Goal: Information Seeking & Learning: Learn about a topic

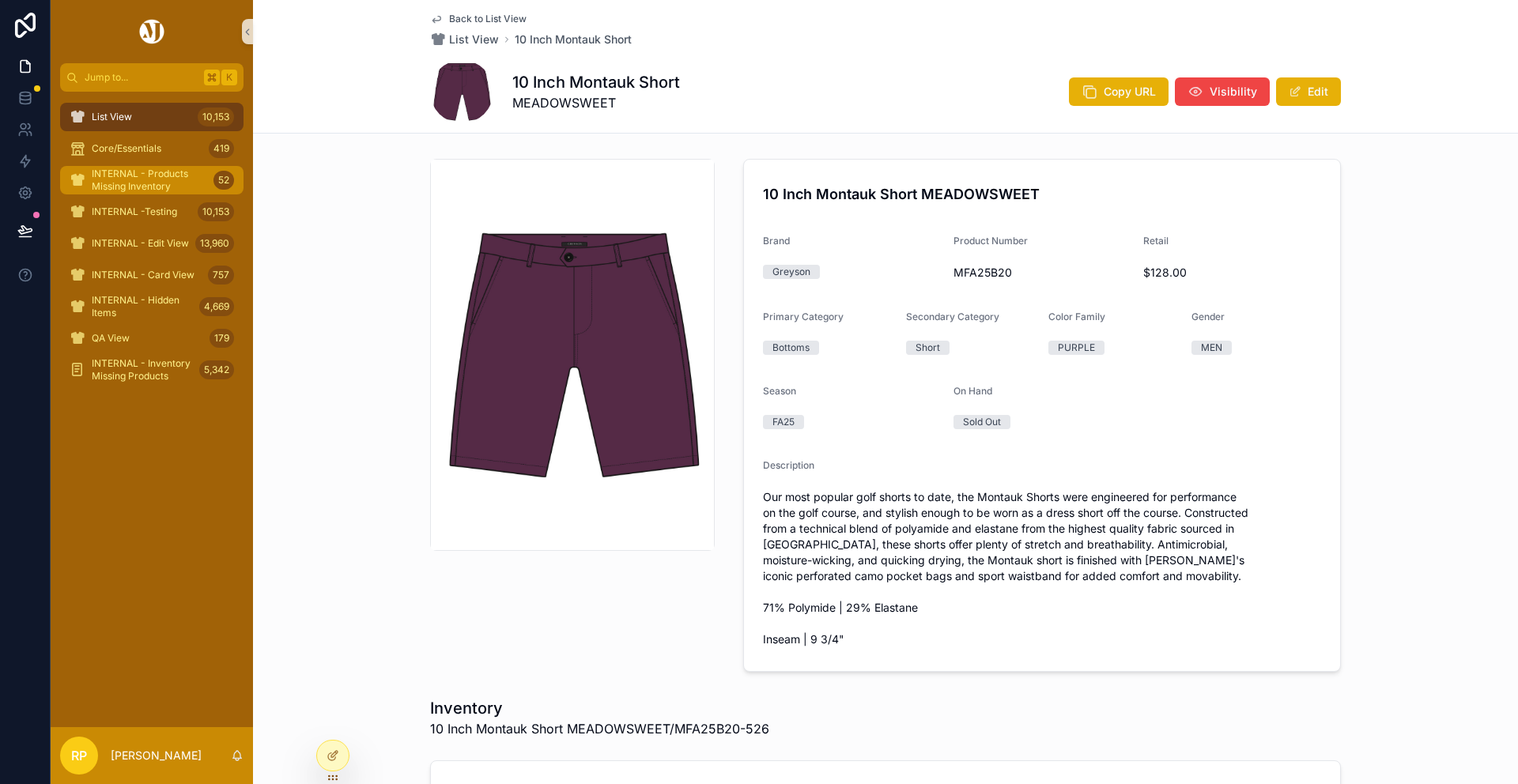
click at [186, 171] on span "INTERNAL - Products Missing Inventory" at bounding box center [150, 181] width 116 height 26
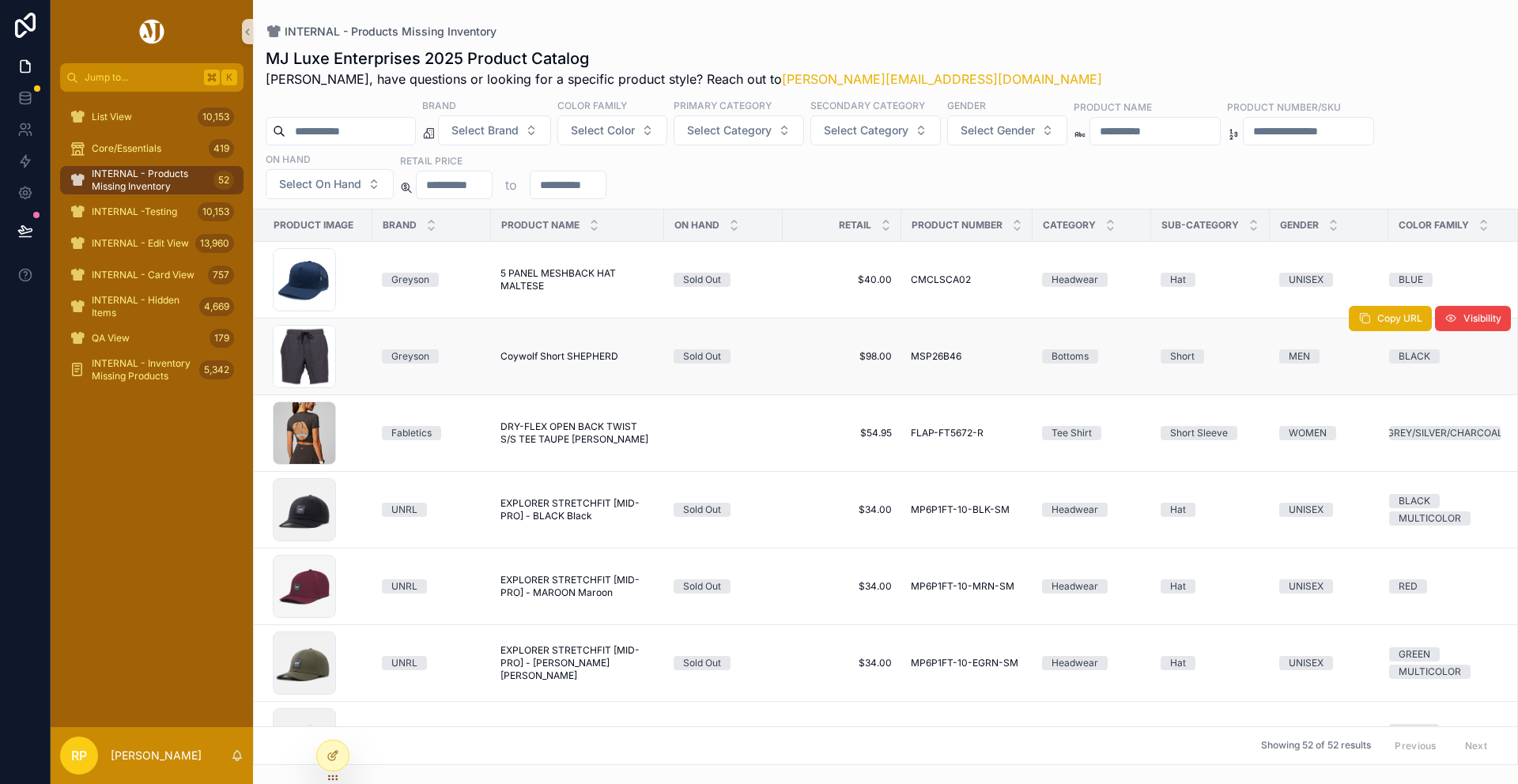
click at [537, 355] on span "Coywolf Short SHEPHERD" at bounding box center [559, 356] width 118 height 13
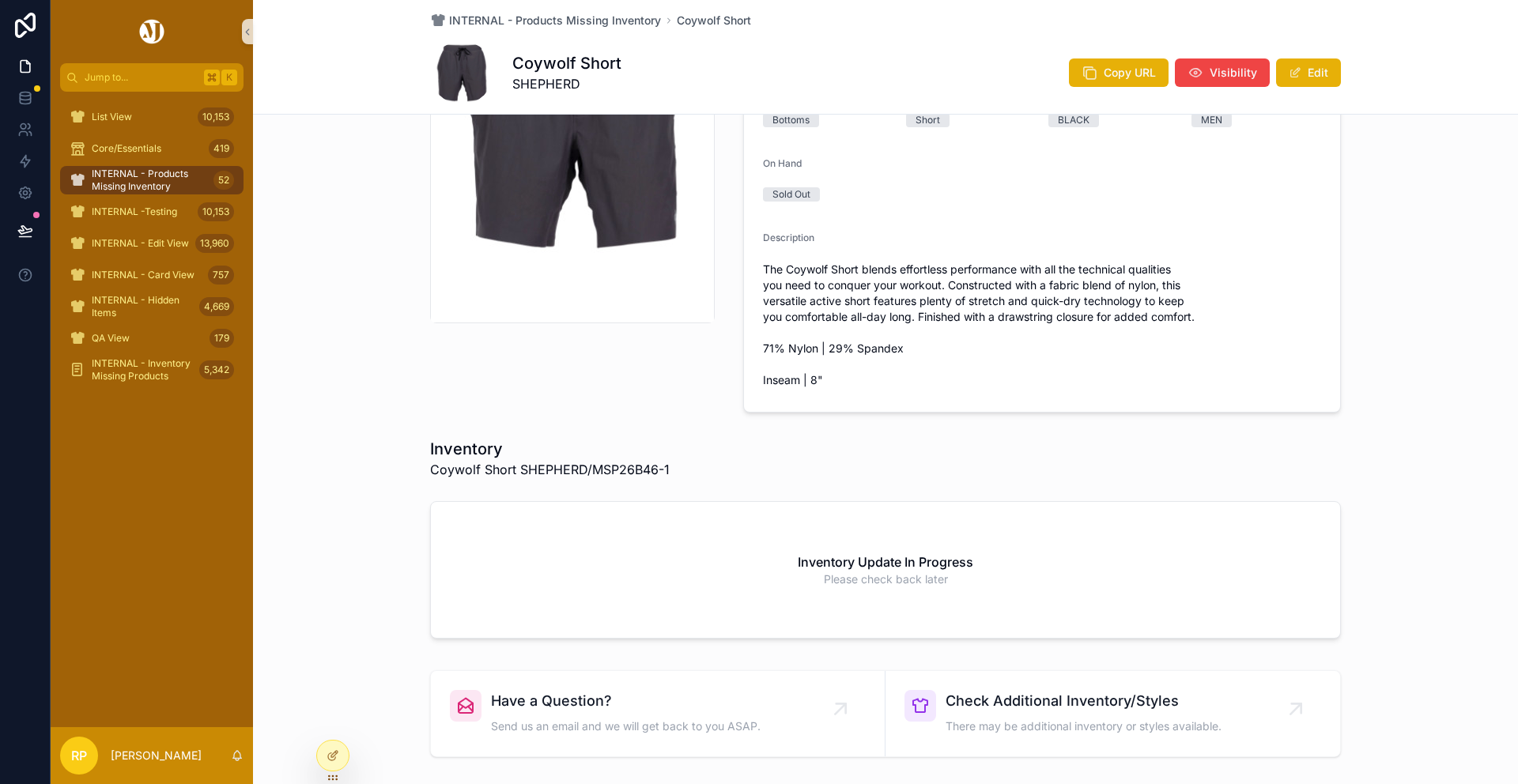
scroll to position [216, 0]
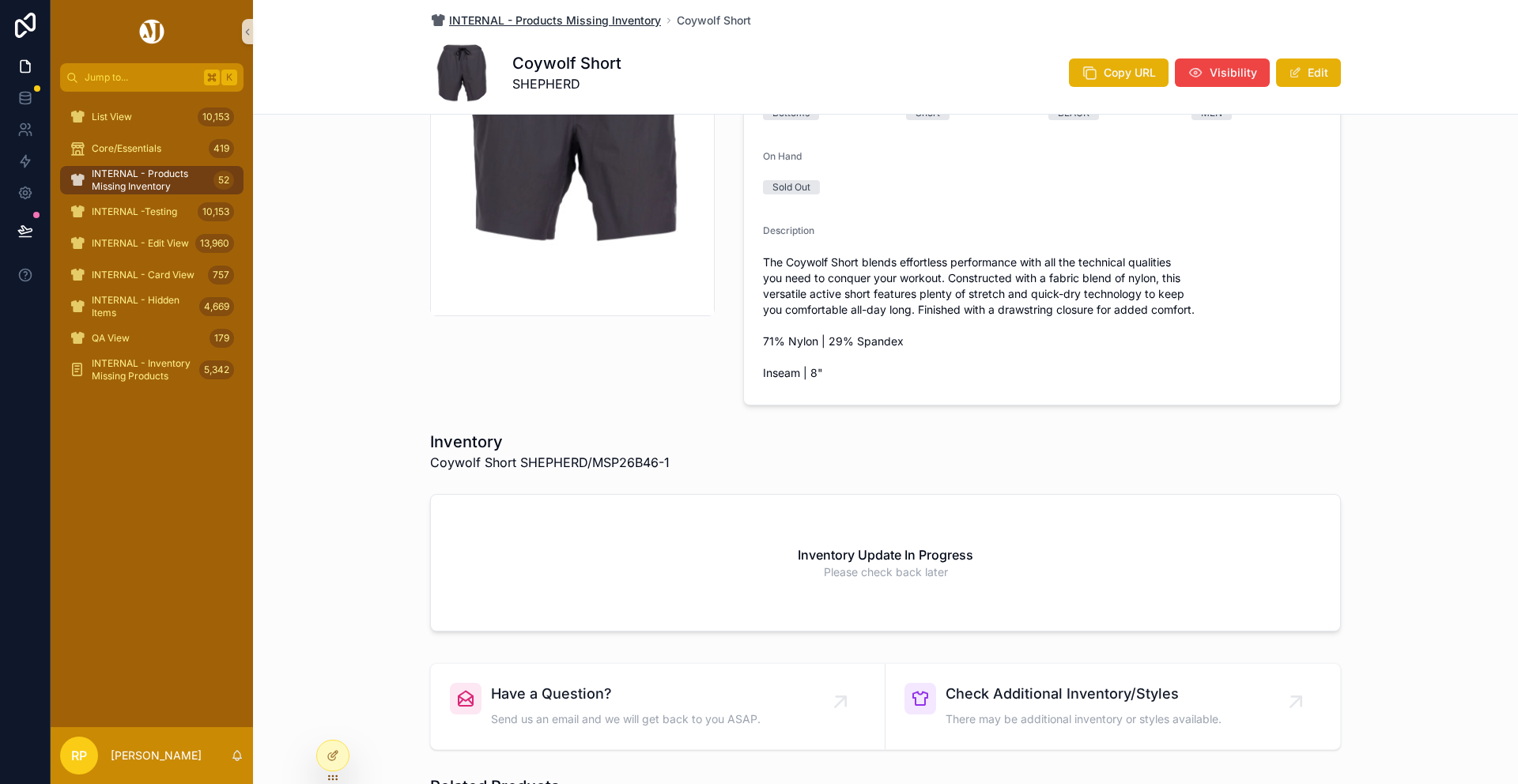
click at [538, 19] on span "INTERNAL - Products Missing Inventory" at bounding box center [555, 20] width 212 height 16
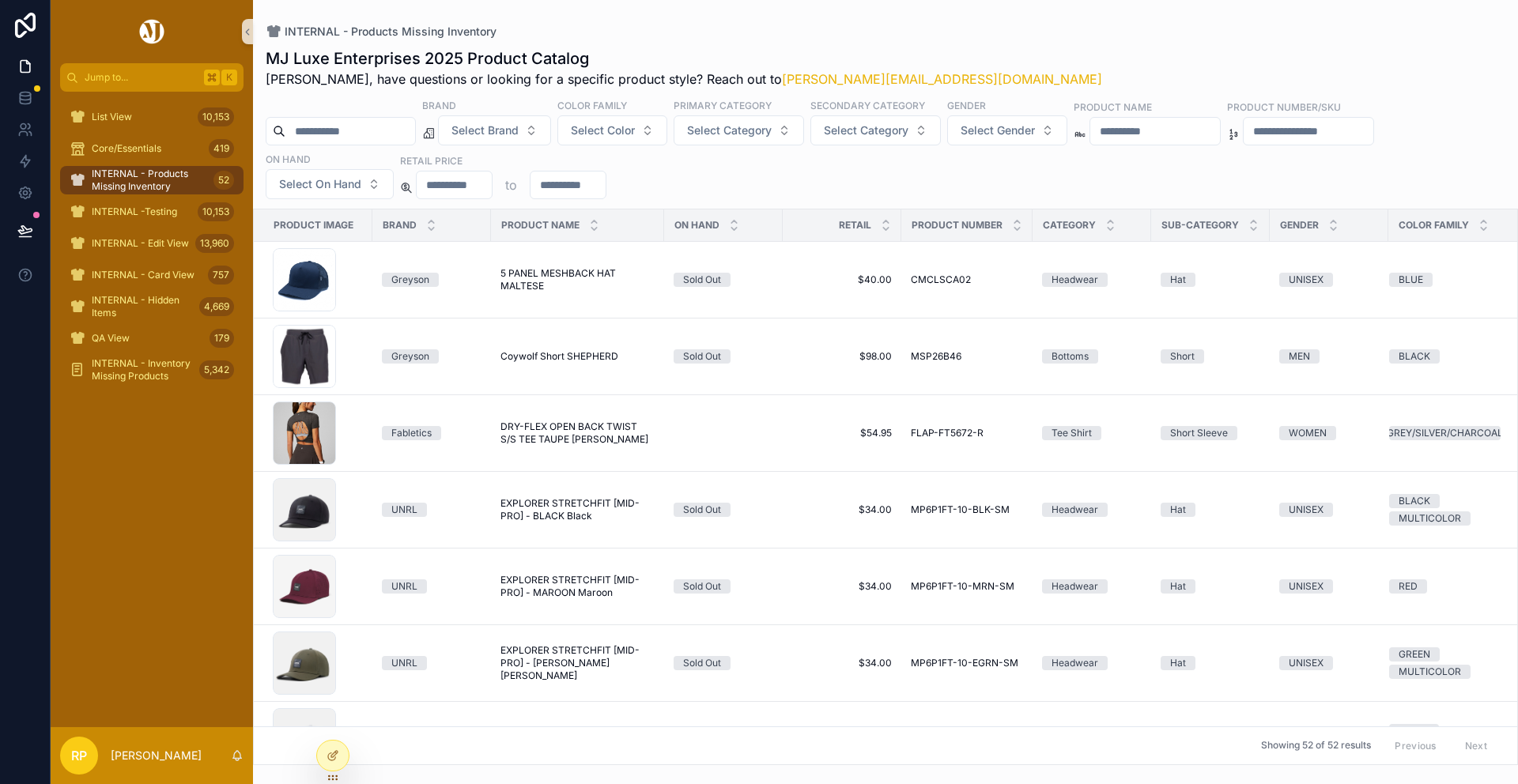
scroll to position [800, 0]
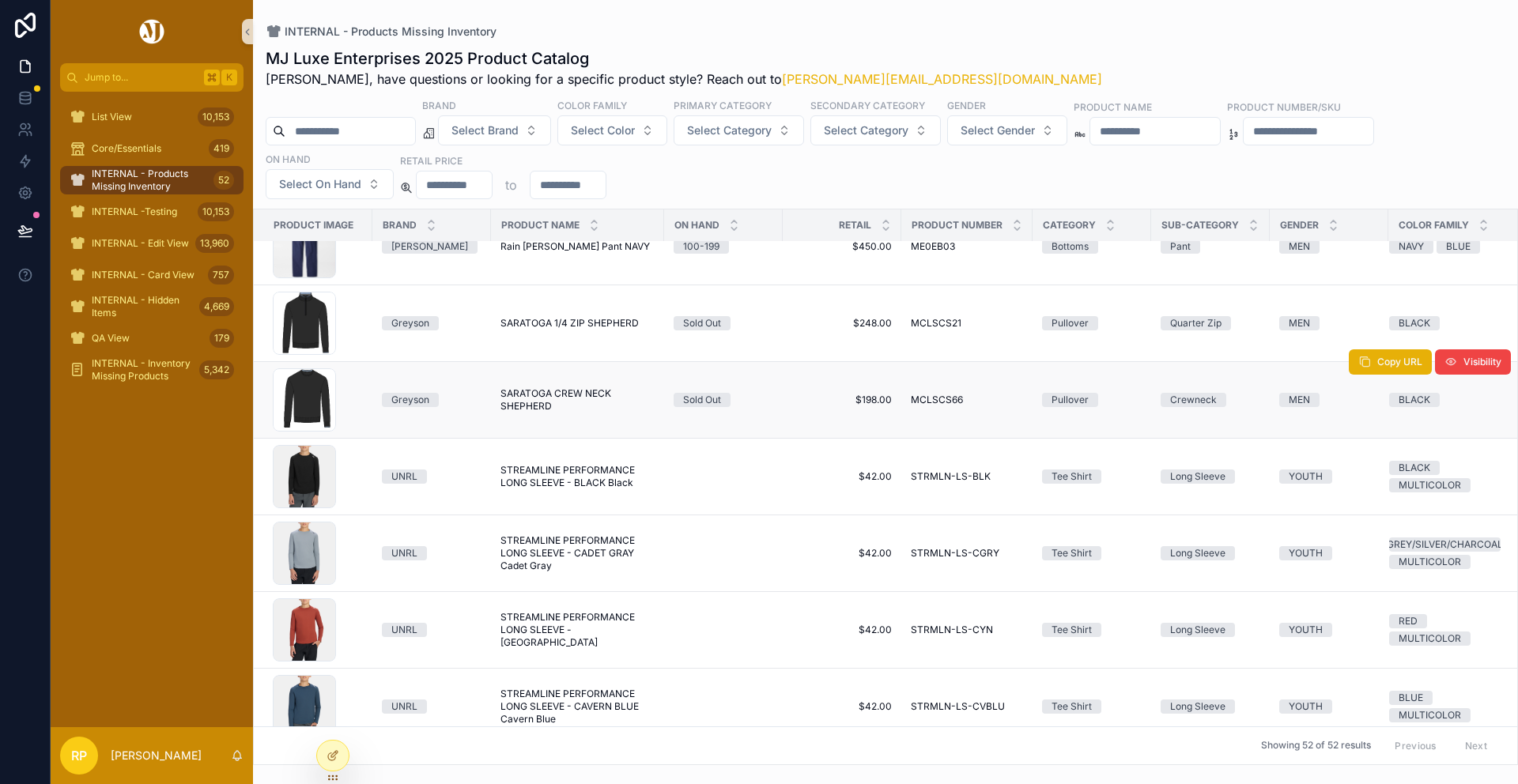
click at [557, 395] on span "SARATOGA CREW NECK SHEPHERD" at bounding box center [578, 400] width 154 height 26
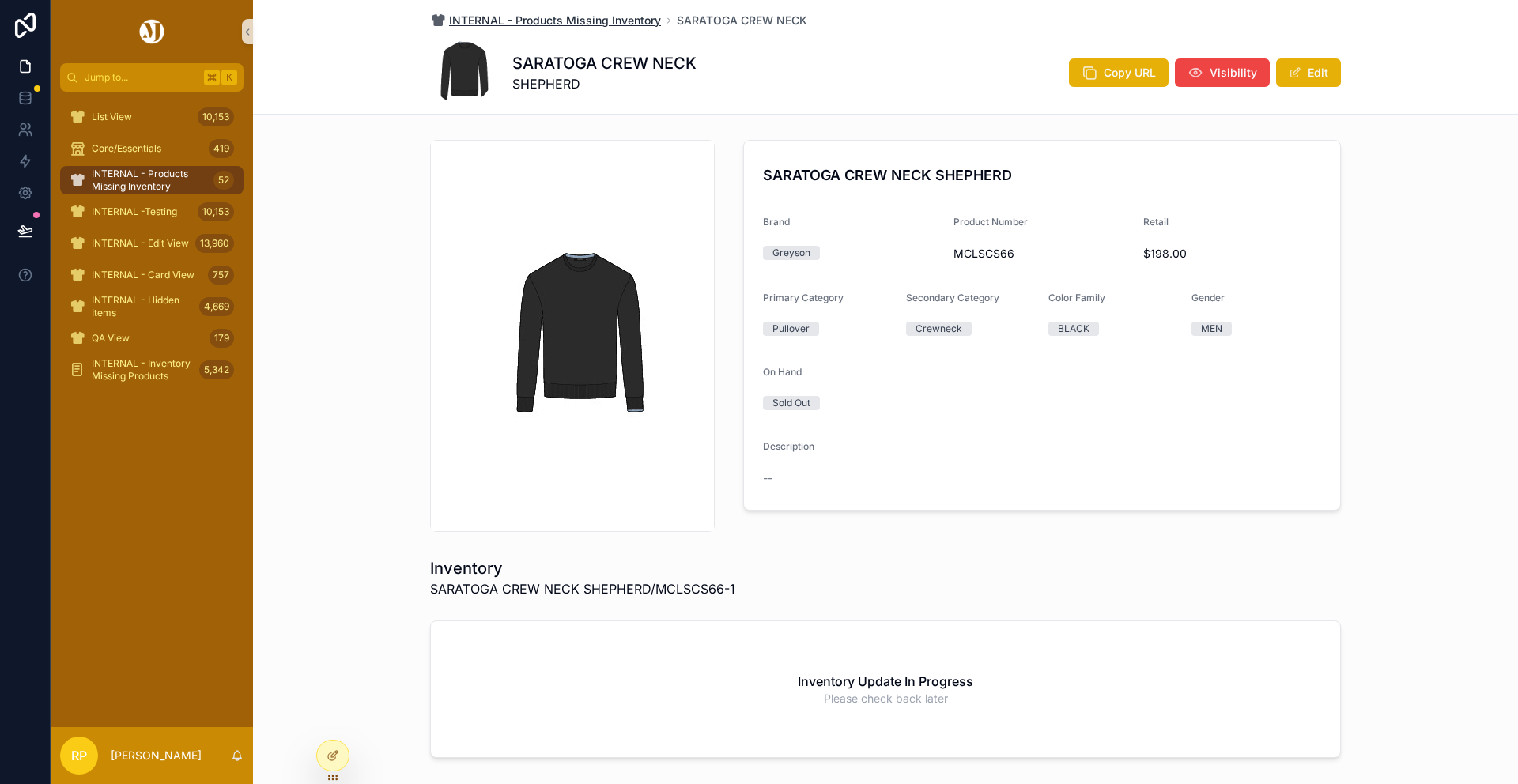
click at [590, 20] on span "INTERNAL - Products Missing Inventory" at bounding box center [555, 20] width 212 height 16
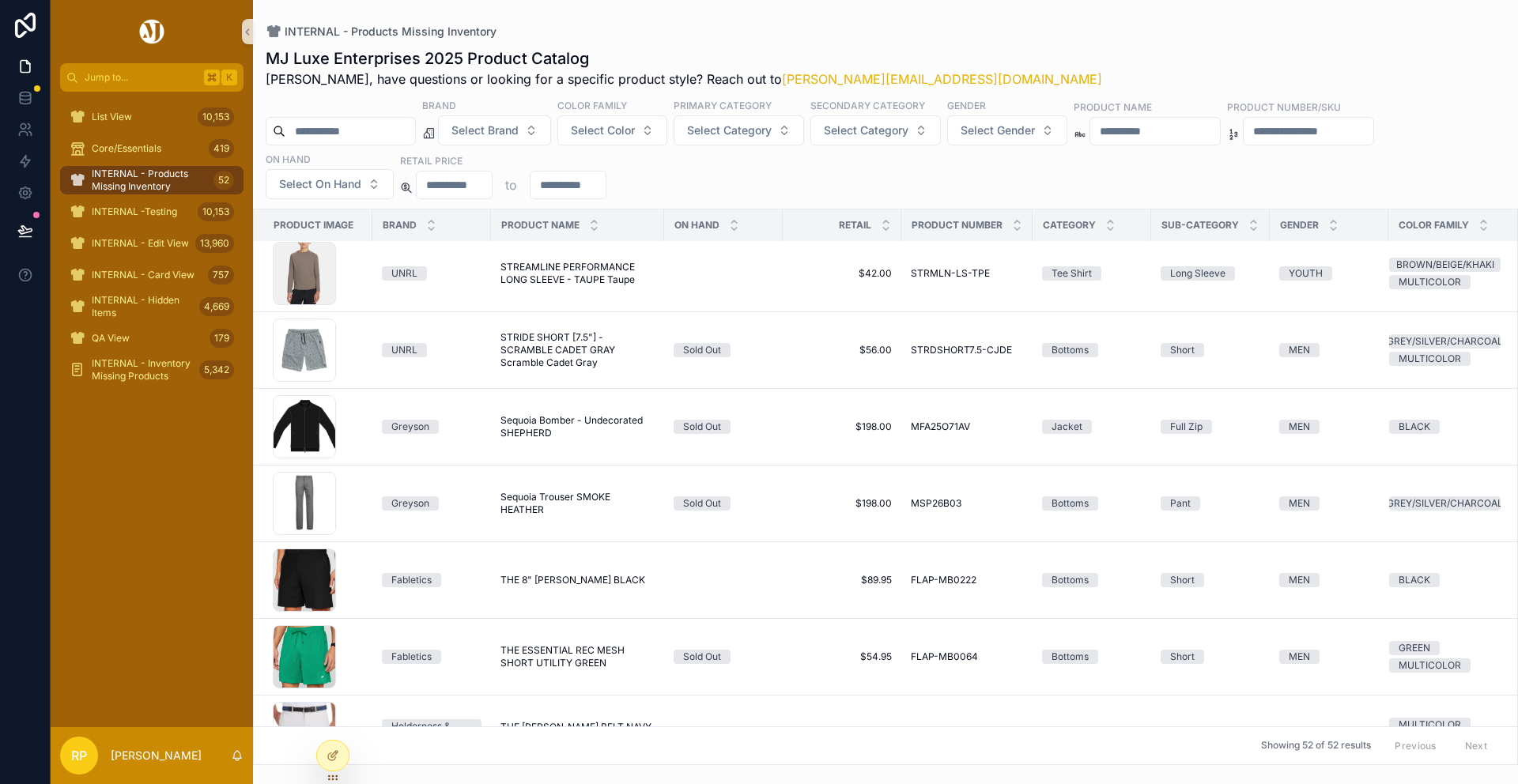
scroll to position [1850, 0]
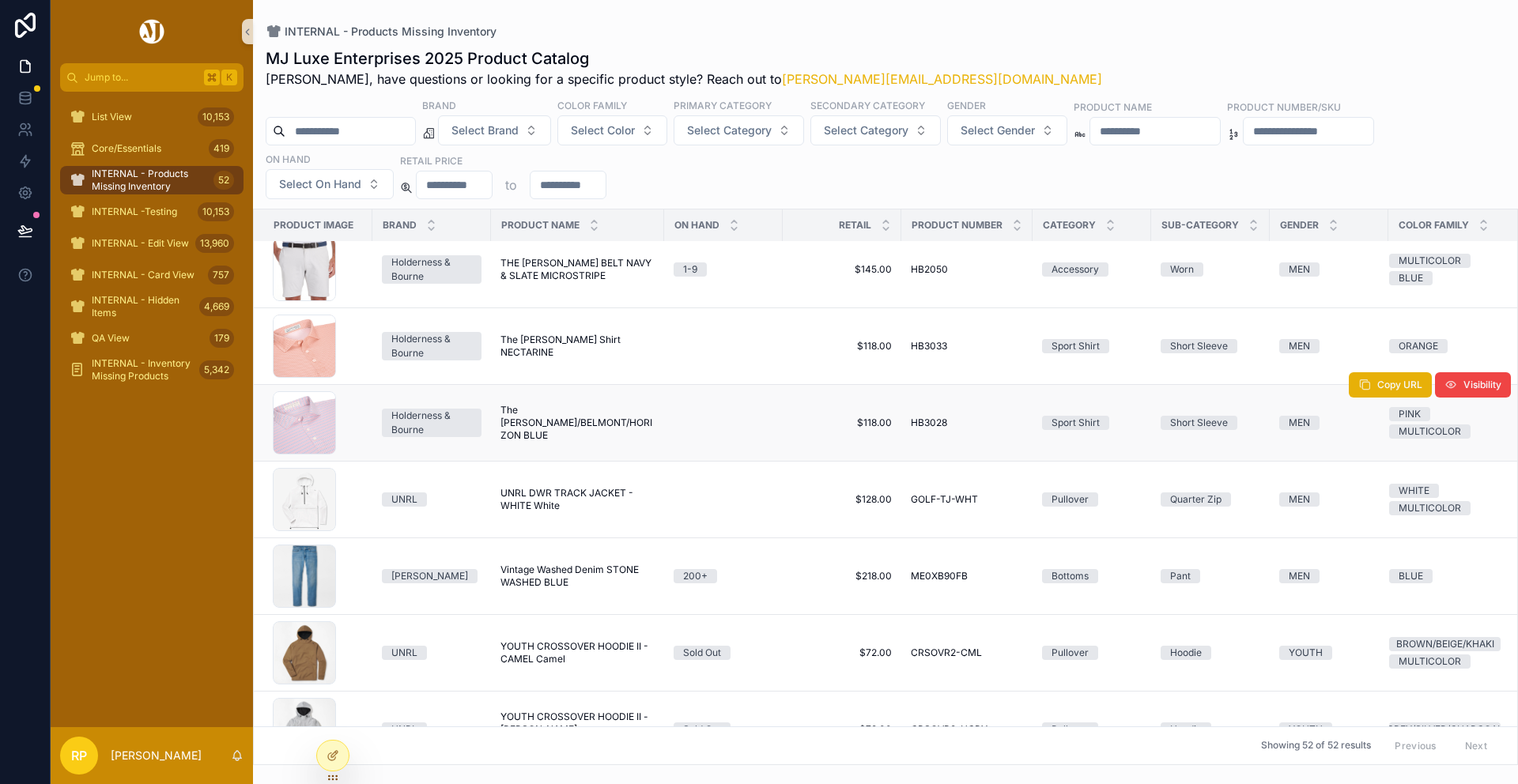
click at [528, 433] on span "The [PERSON_NAME]/BELMONT/HORIZON BLUE" at bounding box center [578, 422] width 154 height 38
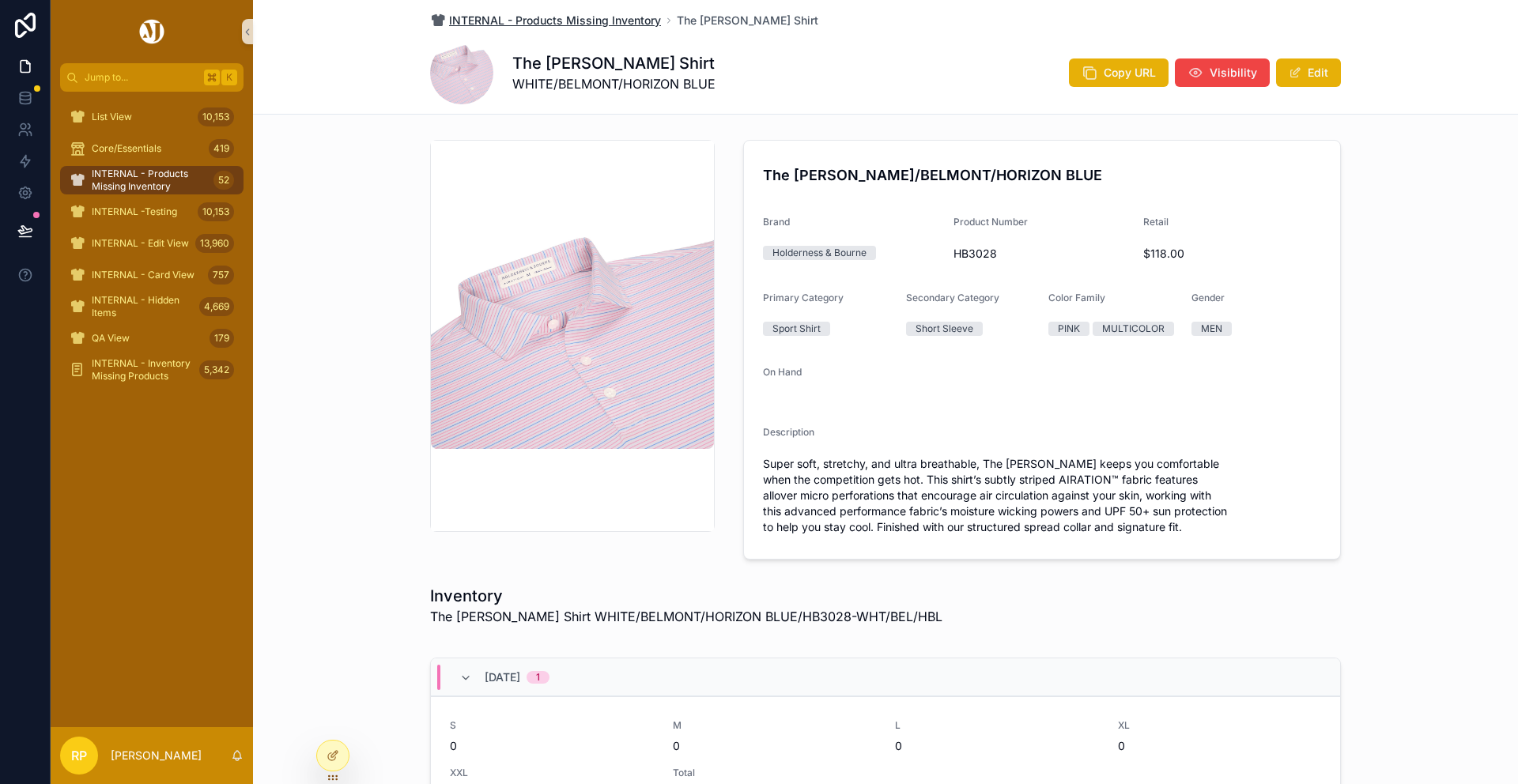
click at [643, 21] on span "INTERNAL - Products Missing Inventory" at bounding box center [555, 20] width 212 height 16
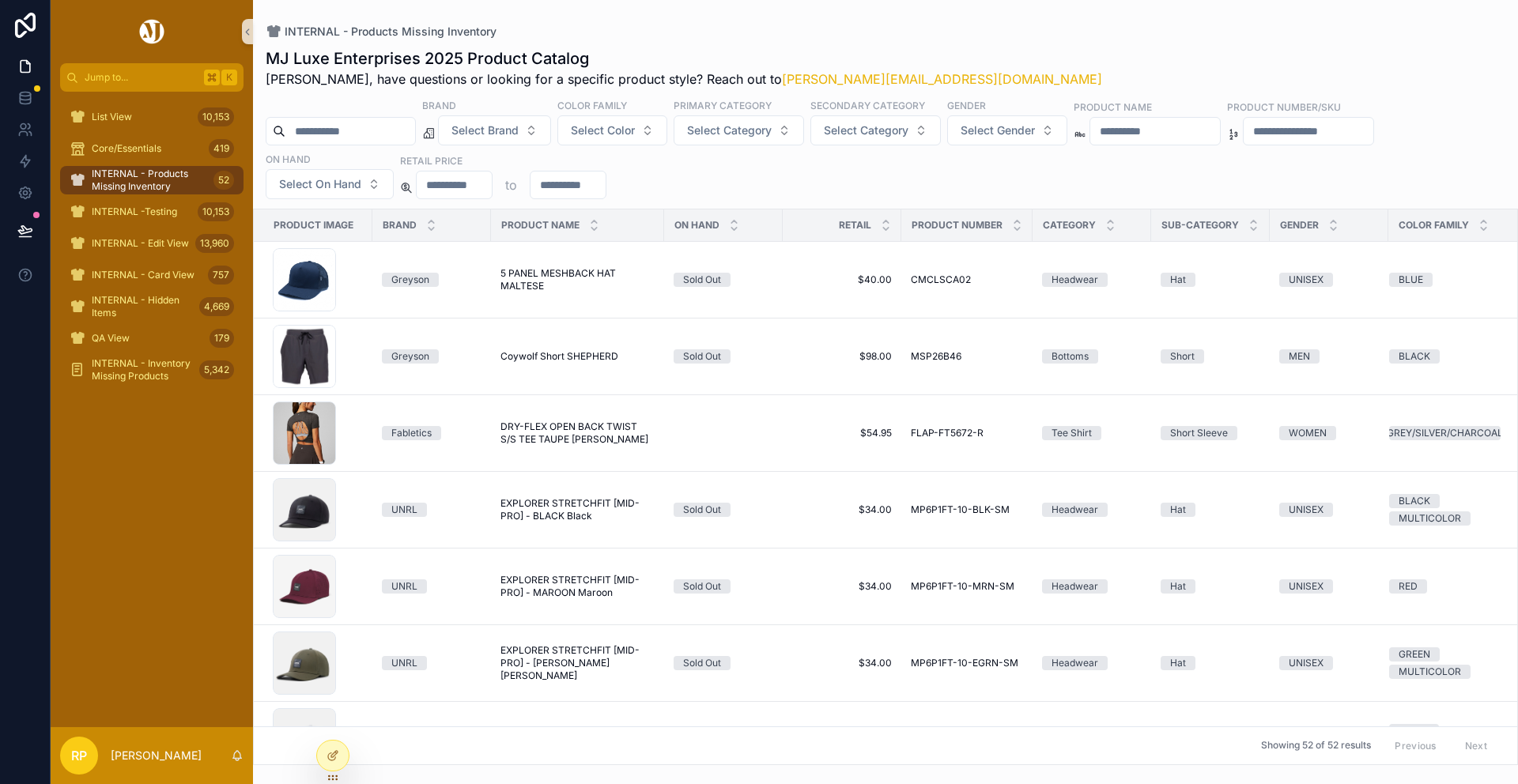
click at [607, 9] on div "INTERNAL - Products Missing Inventory MJ Luxe Enterprises 2025 Product Catalog …" at bounding box center [884, 382] width 1265 height 765
click at [678, 40] on div "MJ Luxe Enterprises 2025 Product Catalog [PERSON_NAME], have questions or looki…" at bounding box center [884, 401] width 1265 height 727
